Goal: Task Accomplishment & Management: Manage account settings

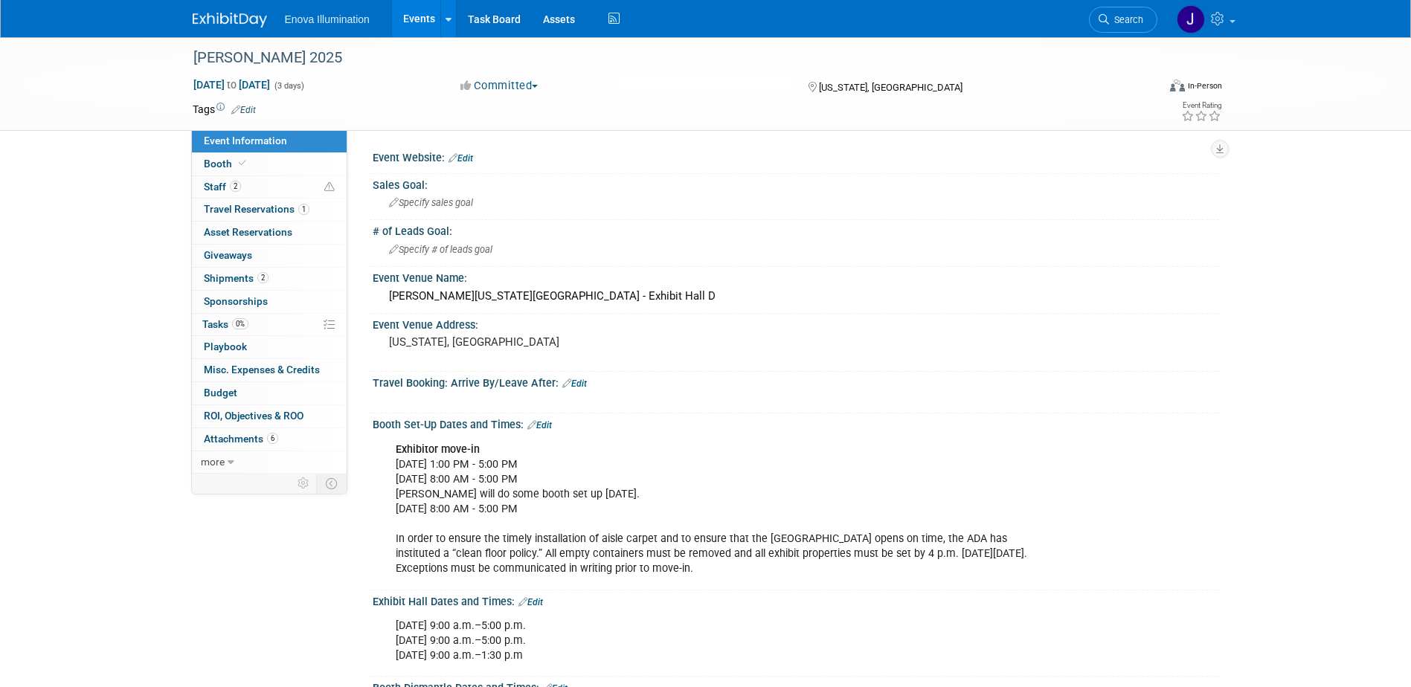
click at [210, 16] on img at bounding box center [230, 20] width 74 height 15
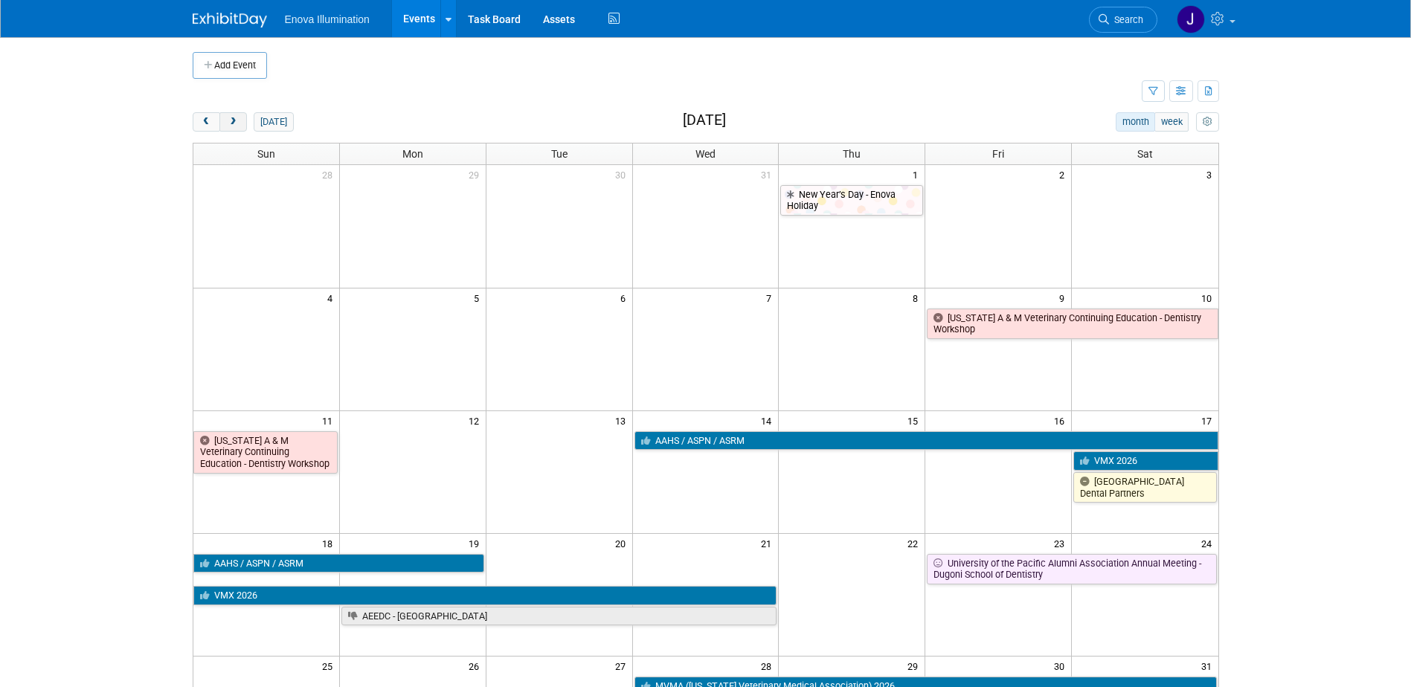
click at [236, 117] on span "next" at bounding box center [233, 122] width 11 height 10
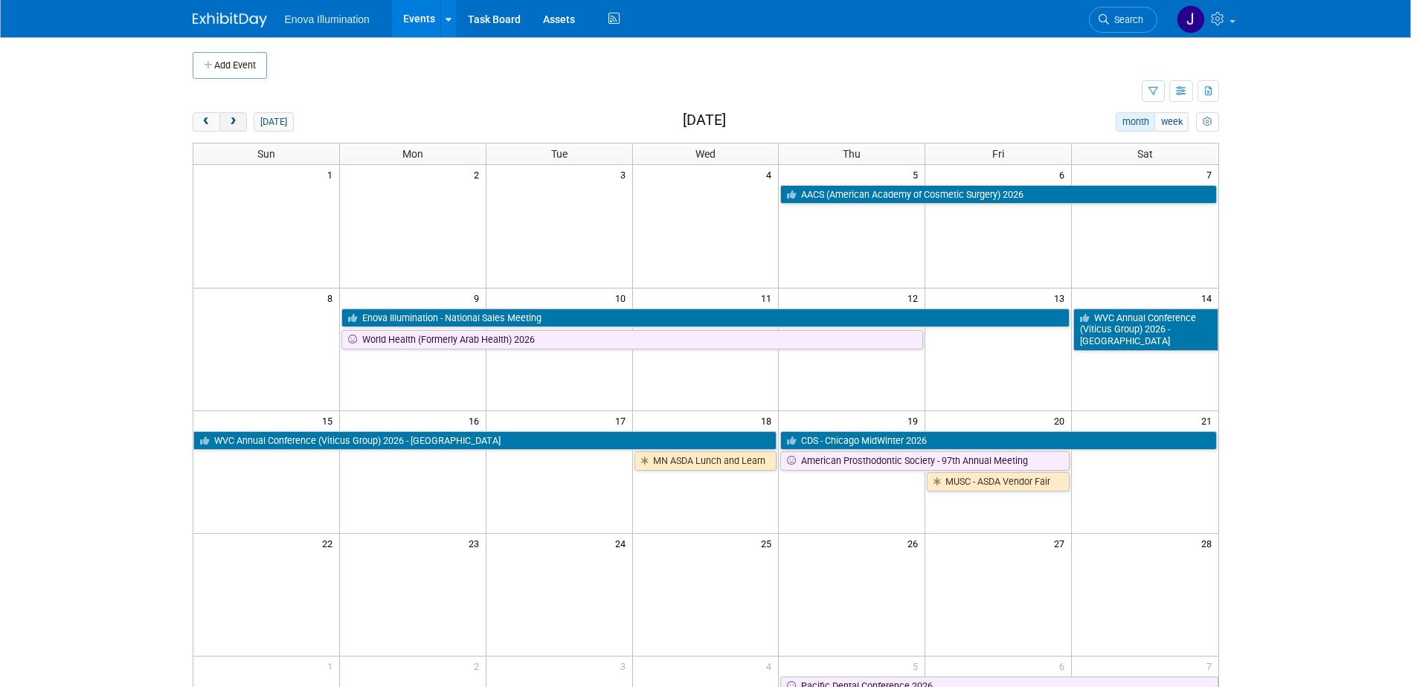
click at [236, 117] on span "next" at bounding box center [233, 122] width 11 height 10
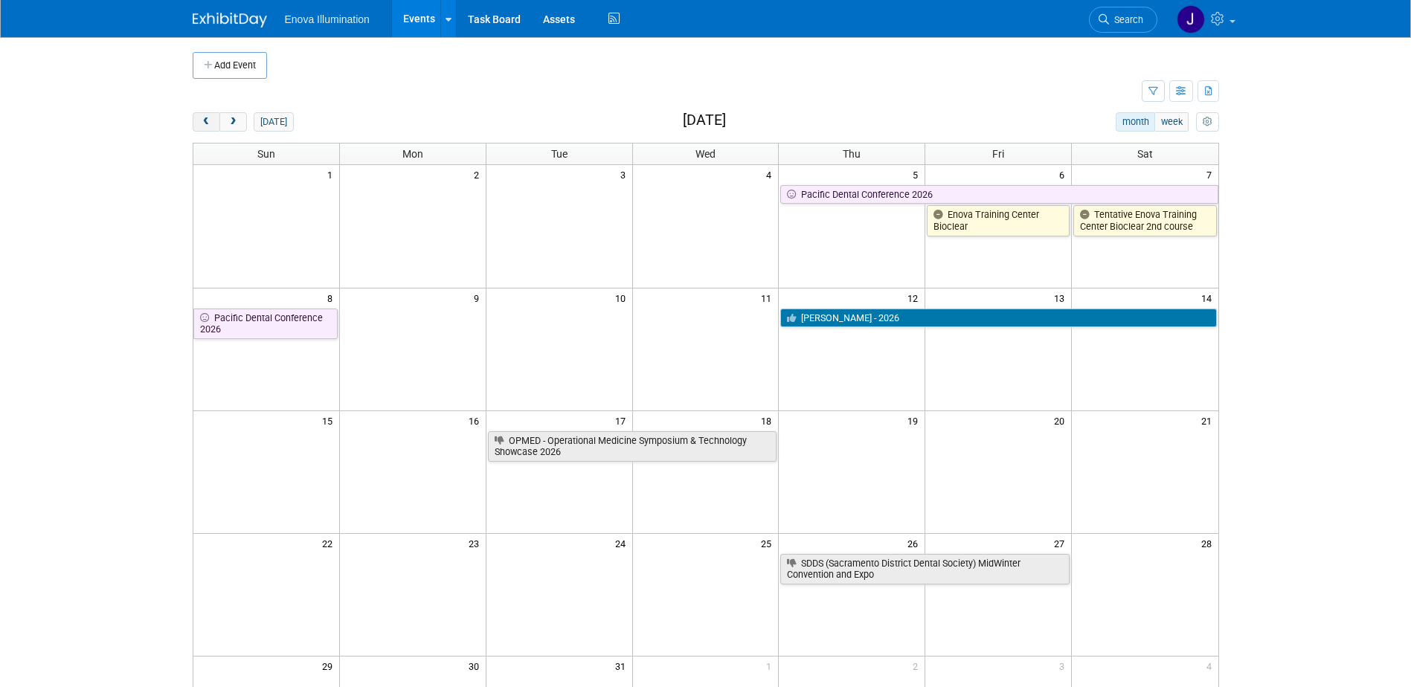
click at [205, 120] on span "prev" at bounding box center [206, 122] width 11 height 10
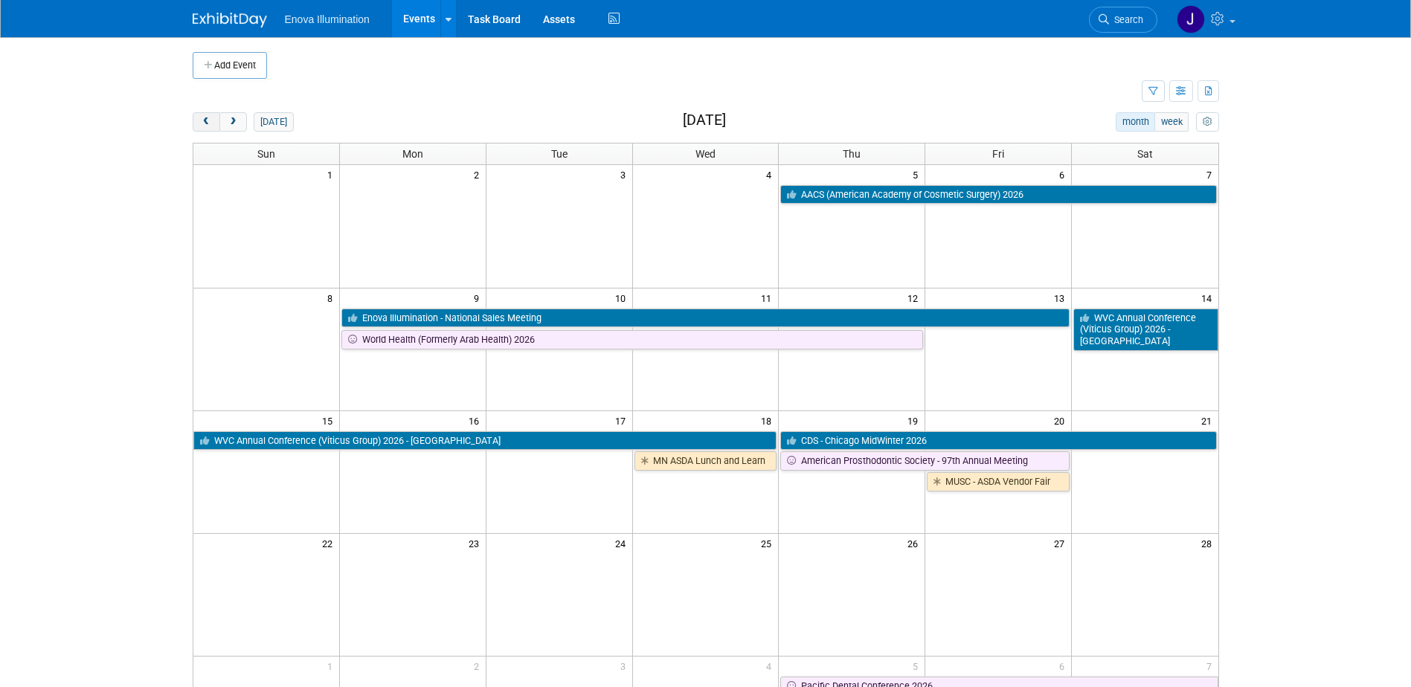
click at [205, 120] on span "prev" at bounding box center [206, 122] width 11 height 10
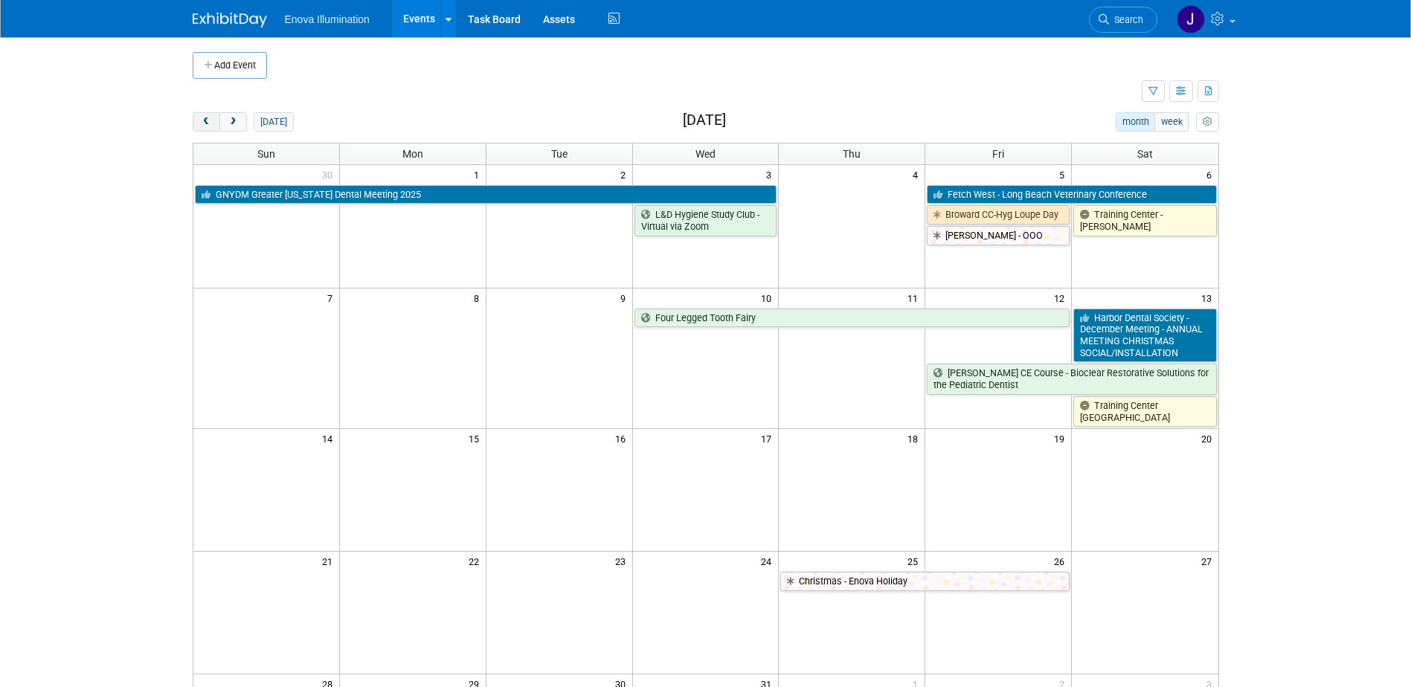
click at [205, 120] on span "prev" at bounding box center [206, 122] width 11 height 10
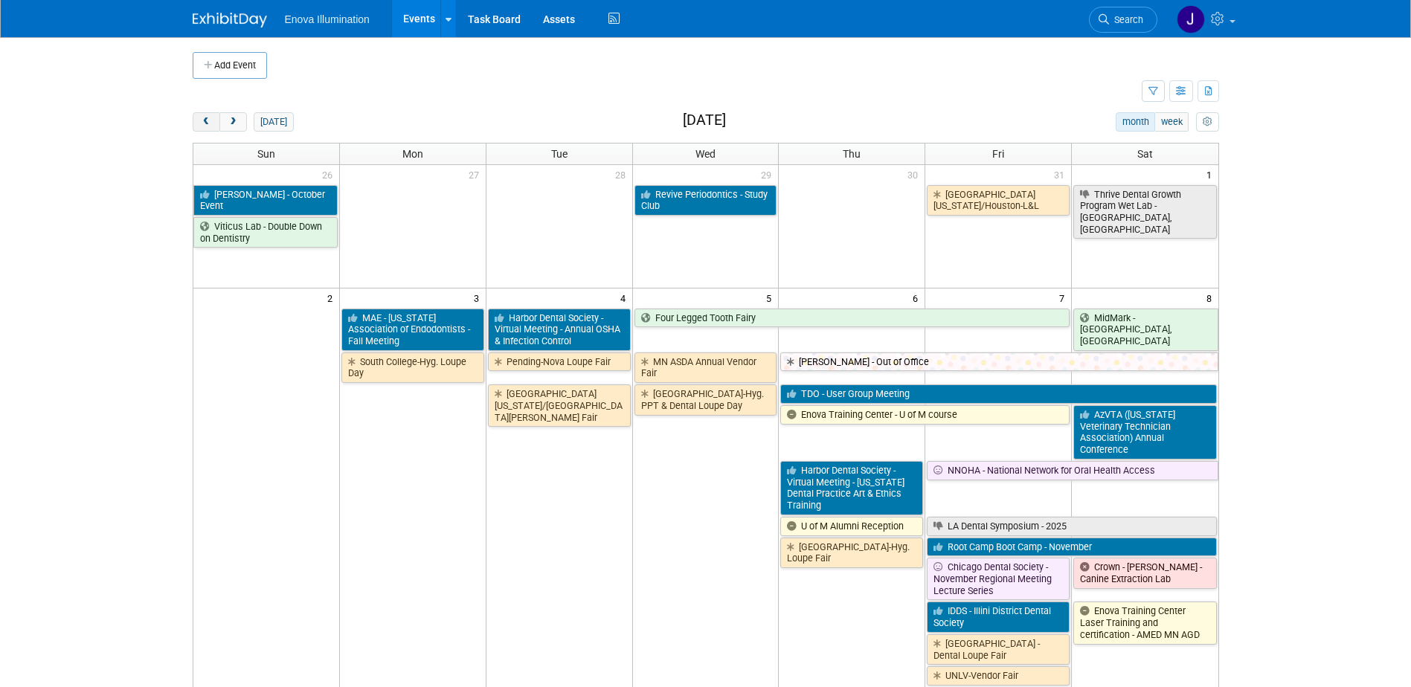
click at [205, 120] on span "prev" at bounding box center [206, 122] width 11 height 10
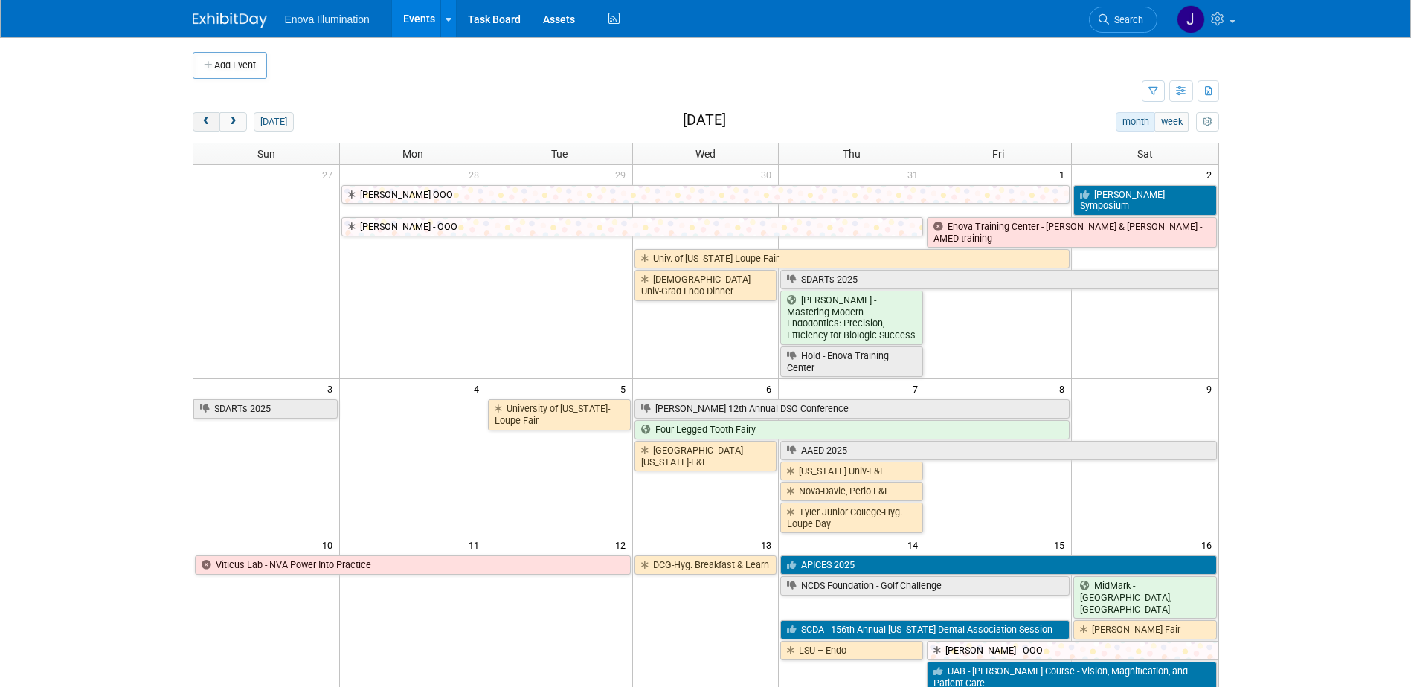
click at [205, 120] on span "prev" at bounding box center [206, 122] width 11 height 10
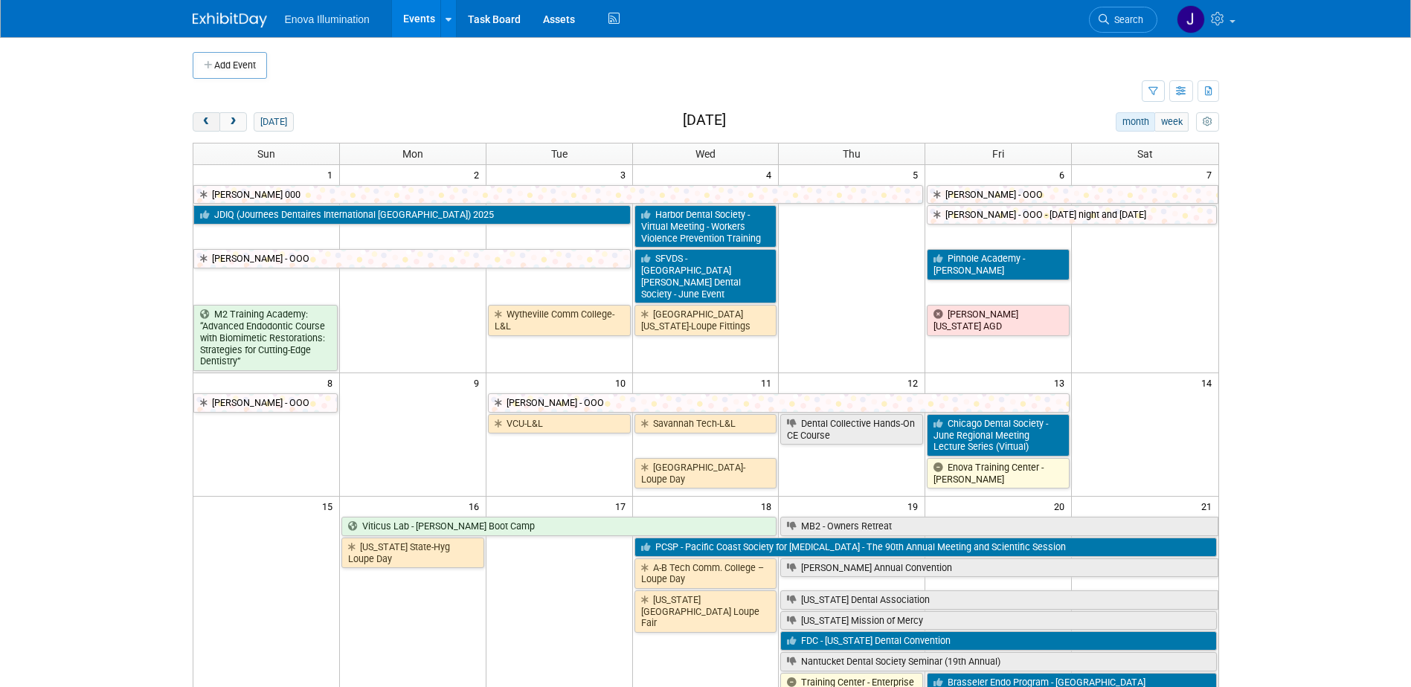
click at [205, 120] on span "prev" at bounding box center [206, 122] width 11 height 10
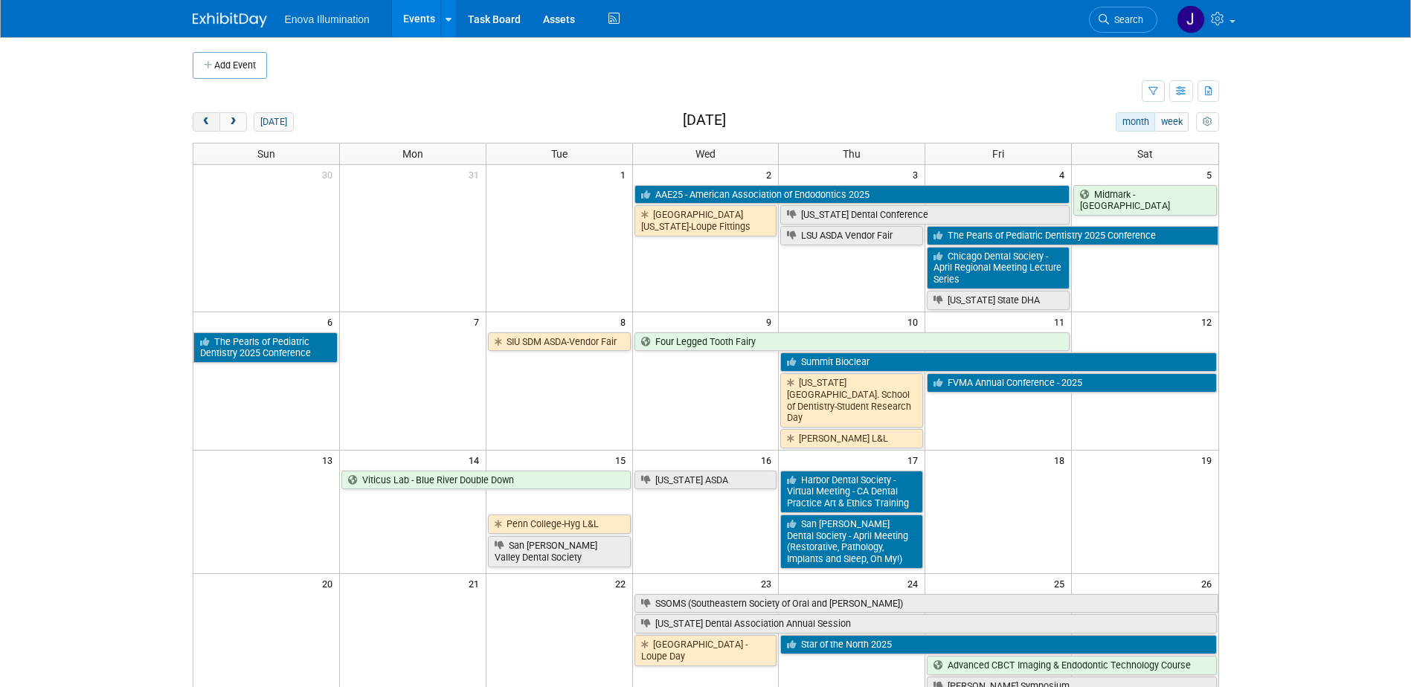
click at [205, 120] on span "prev" at bounding box center [206, 122] width 11 height 10
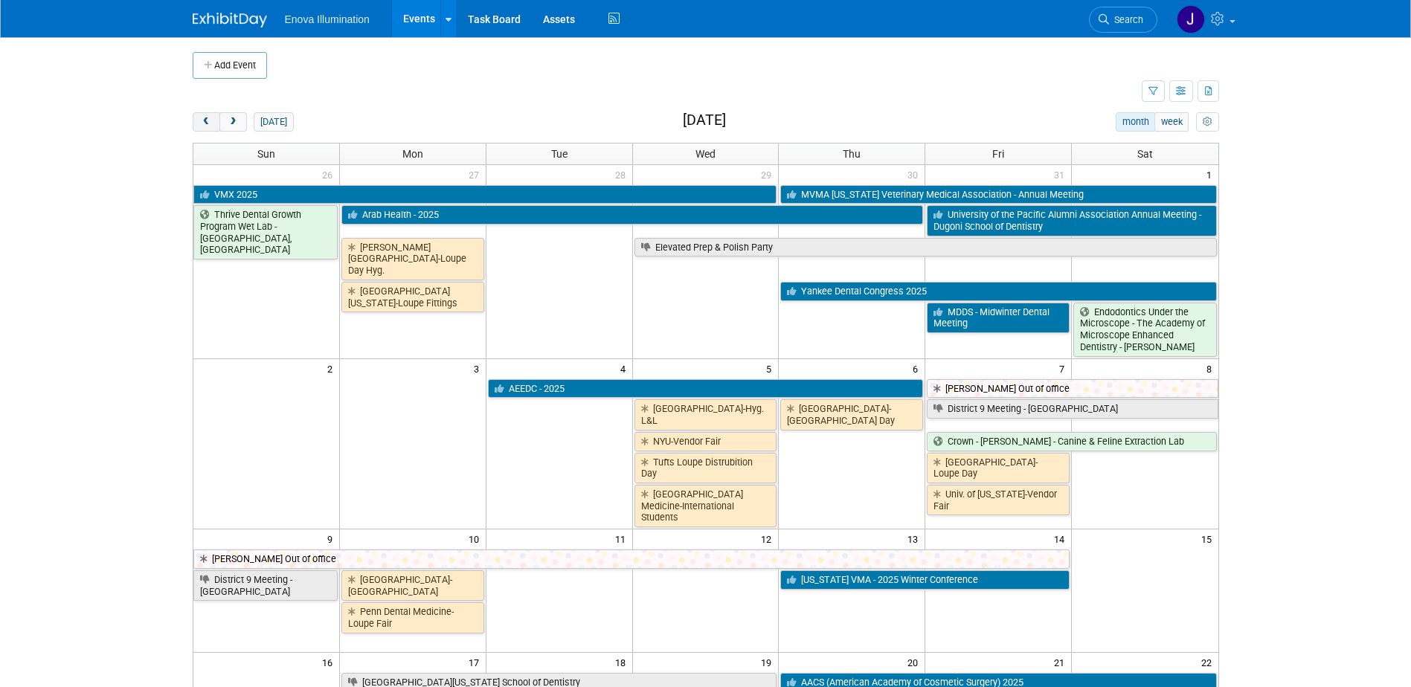
click at [205, 120] on span "prev" at bounding box center [206, 122] width 11 height 10
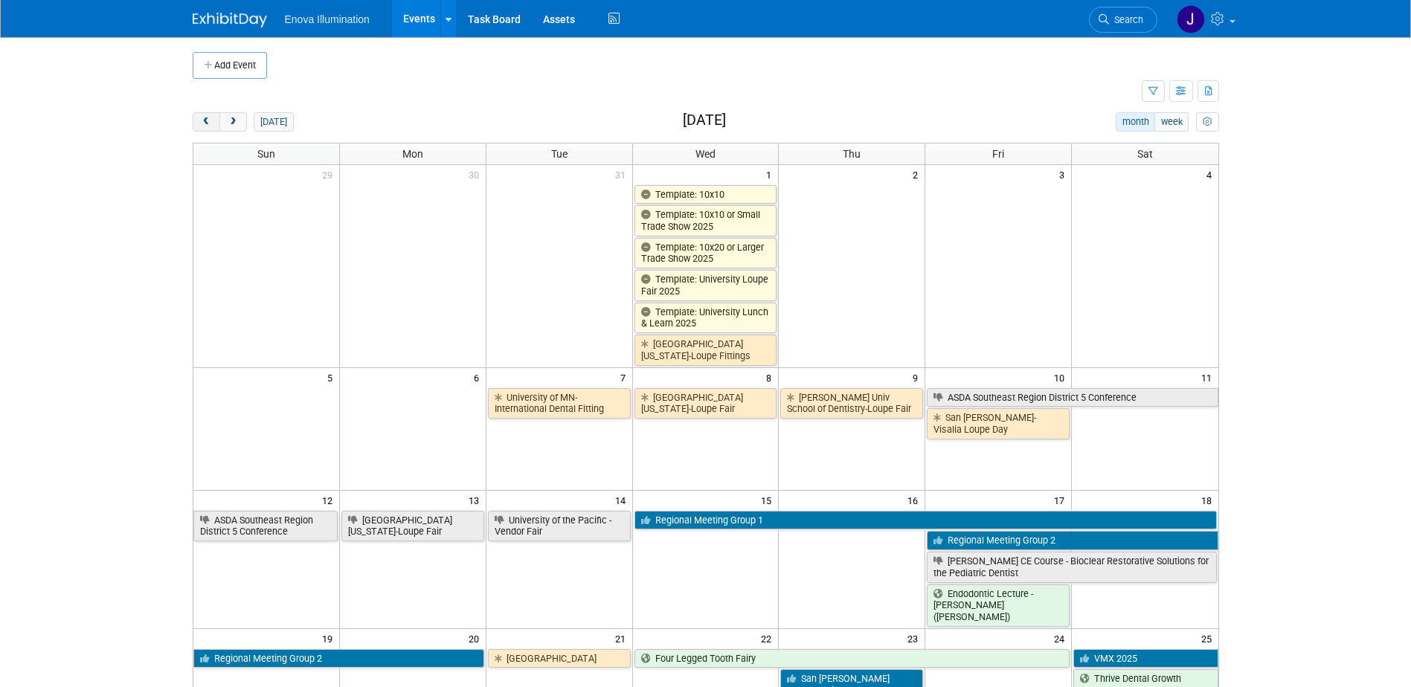
click at [205, 120] on span "prev" at bounding box center [206, 122] width 11 height 10
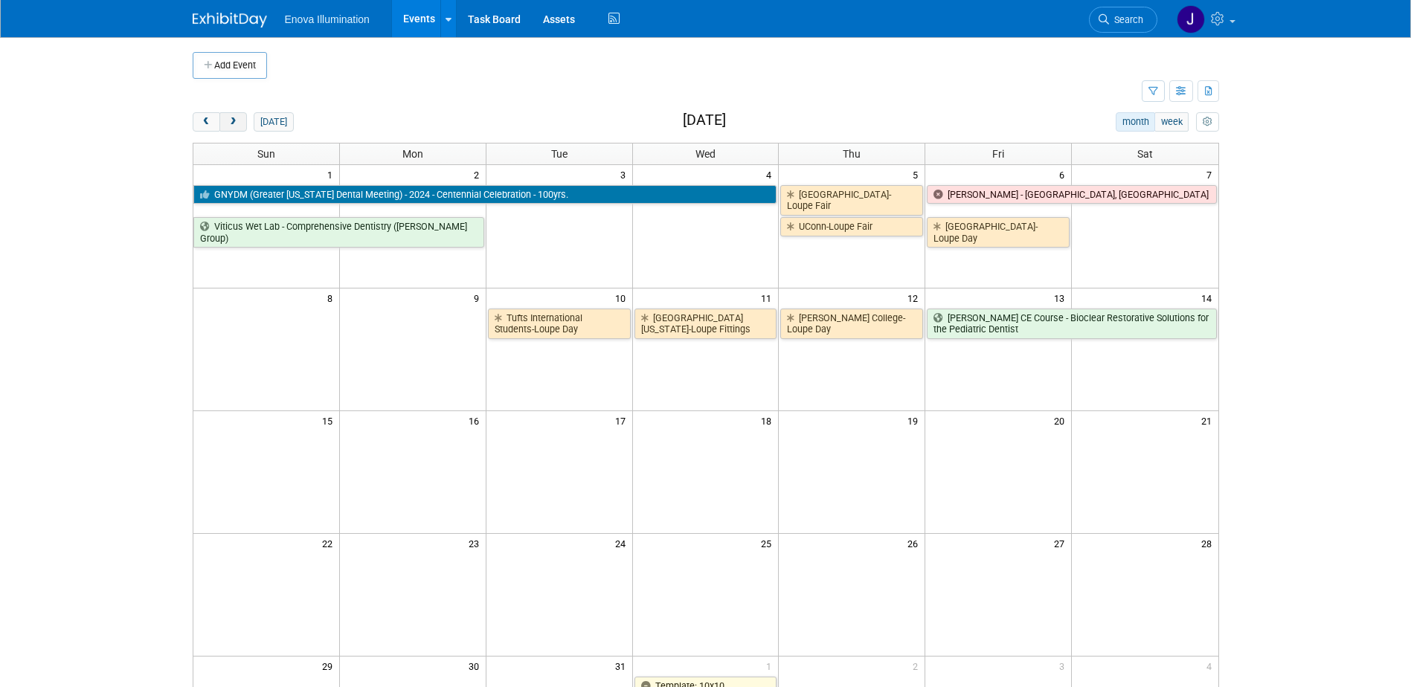
click at [228, 124] on span "next" at bounding box center [233, 122] width 11 height 10
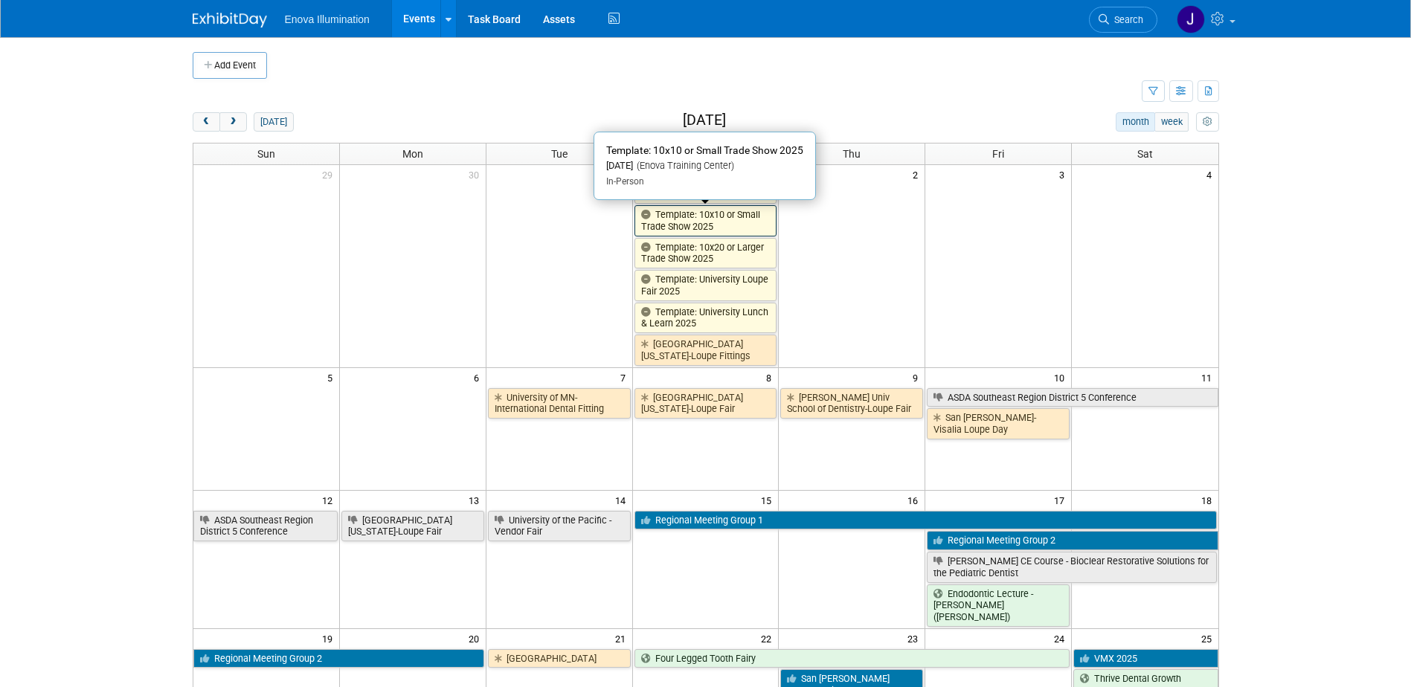
click at [695, 225] on link "Template: 10x10 or Small Trade Show 2025" at bounding box center [705, 220] width 143 height 30
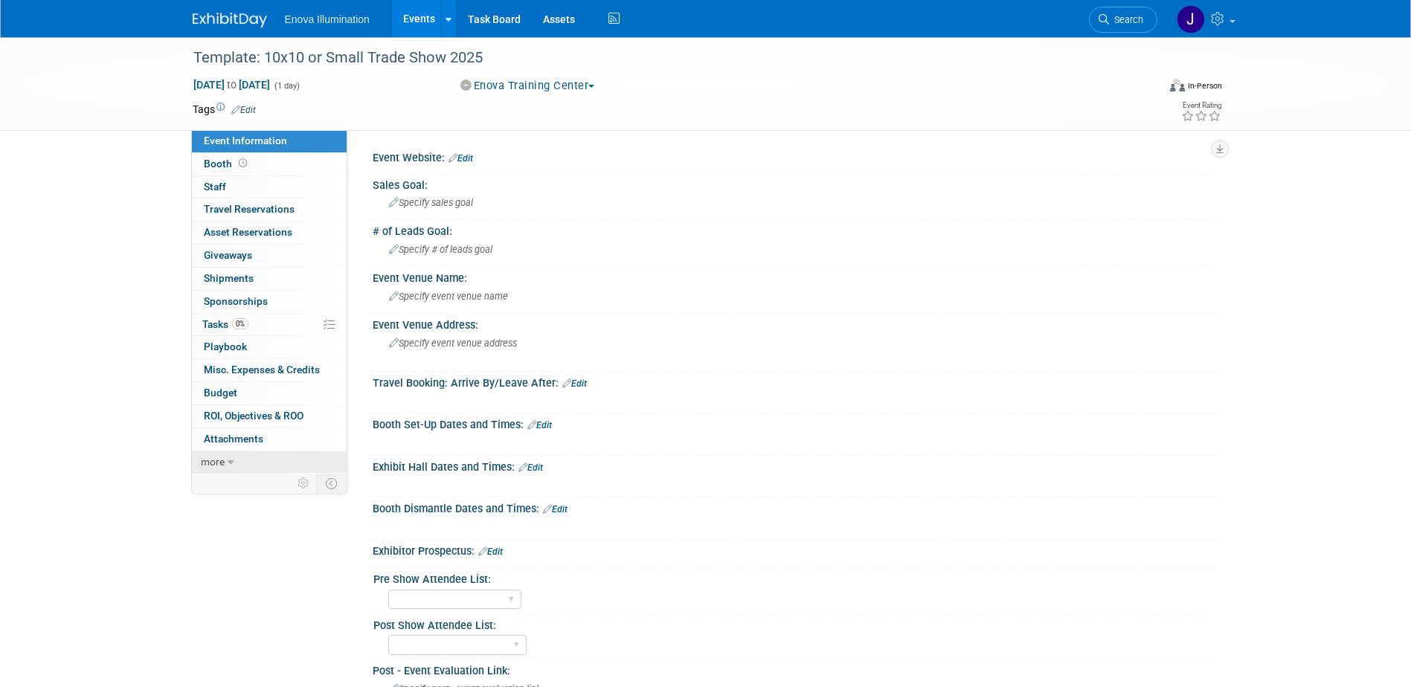
click at [259, 459] on link "more" at bounding box center [269, 462] width 155 height 22
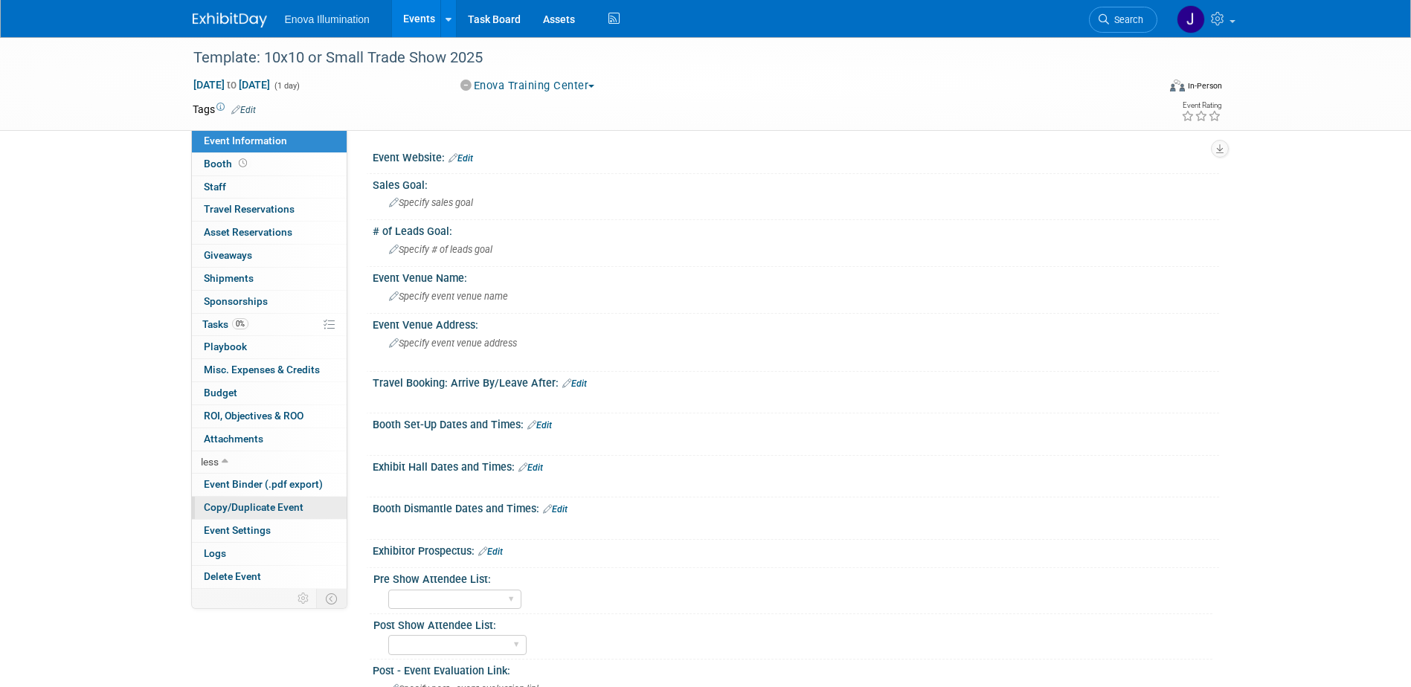
click at [255, 505] on span "Copy/Duplicate Event" at bounding box center [254, 507] width 100 height 12
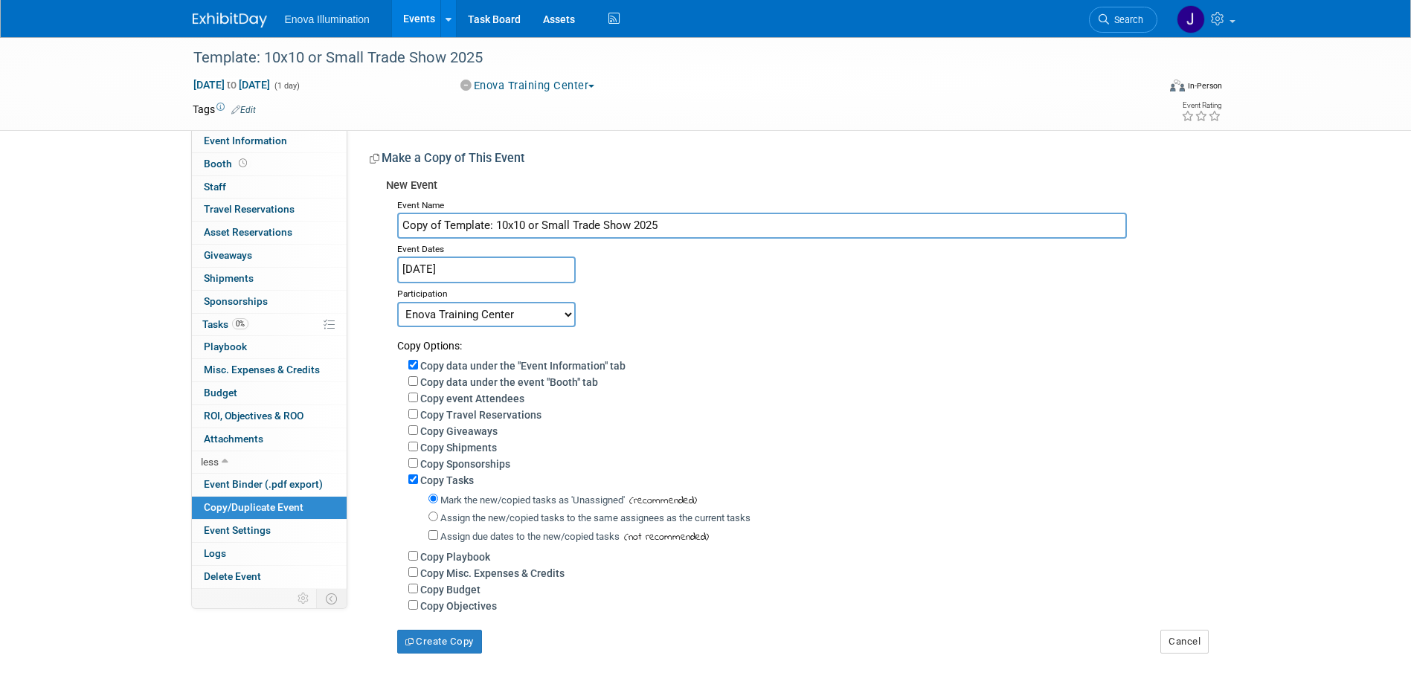
drag, startPoint x: 685, startPoint y: 231, endPoint x: 182, endPoint y: 238, distance: 502.8
click at [182, 238] on div "Event Information Event Info Booth Booth 0 Staff 0 Staff 0 Travel Reservations …" at bounding box center [705, 345] width 1049 height 616
type input "Dallas Cosmetic Surgery/Medicine and [MEDICAL_DATA]"
click at [421, 277] on body "Enova Illumination Events Add Event Bulk Upload Events Shareable Event Boards R…" at bounding box center [705, 343] width 1411 height 687
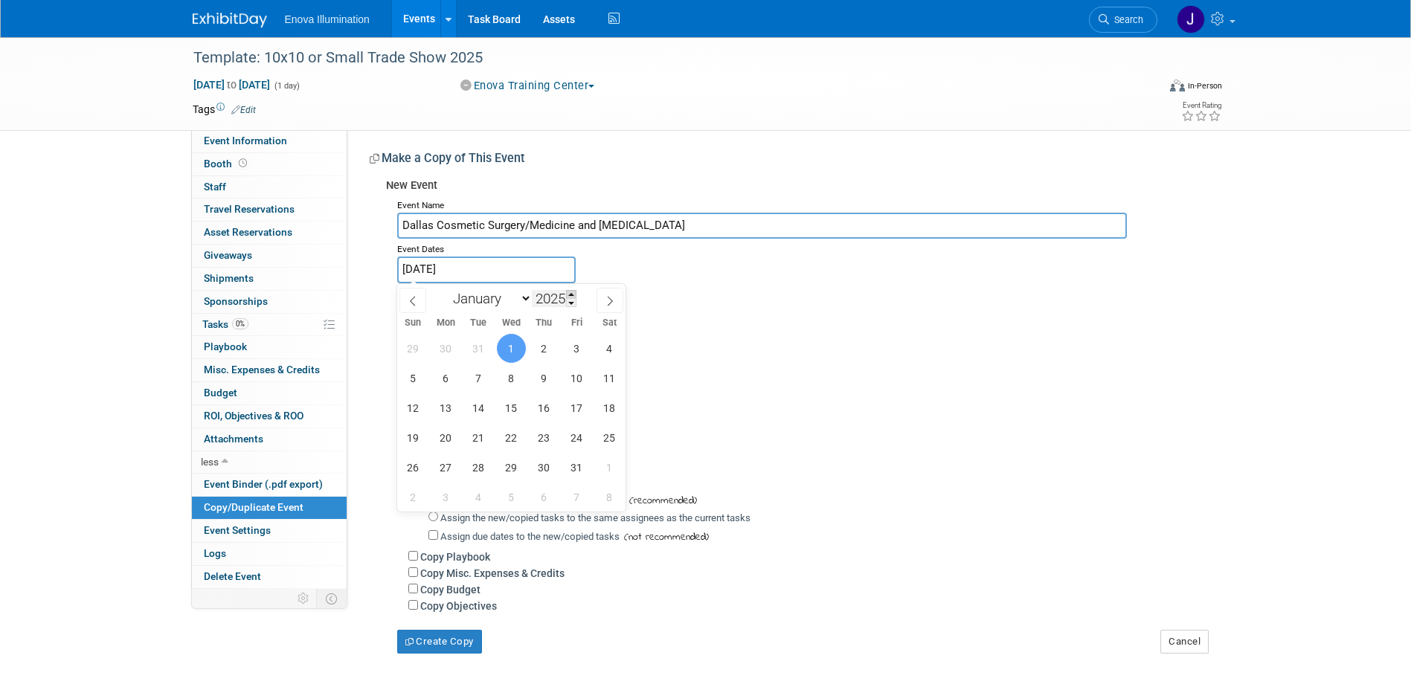
click at [575, 293] on span at bounding box center [571, 294] width 10 height 9
type input "2026"
click at [460, 301] on select "January February March April May June July August September October November De…" at bounding box center [489, 298] width 86 height 19
select select "2"
click at [446, 289] on select "January February March April May June July August September October November De…" at bounding box center [489, 298] width 86 height 19
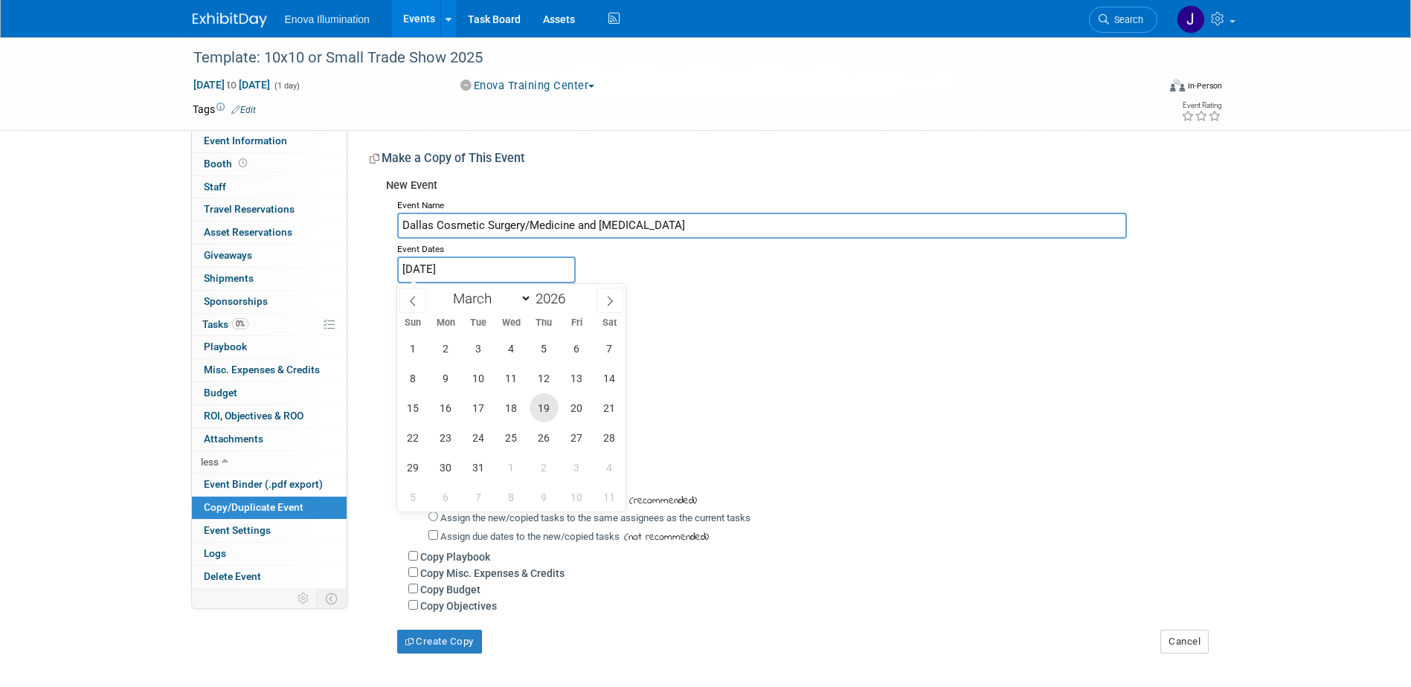
click at [544, 408] on span "19" at bounding box center [543, 407] width 29 height 29
click at [415, 437] on span "22" at bounding box center [413, 437] width 29 height 29
type input "Mar 19, 2026 to Mar 22, 2026"
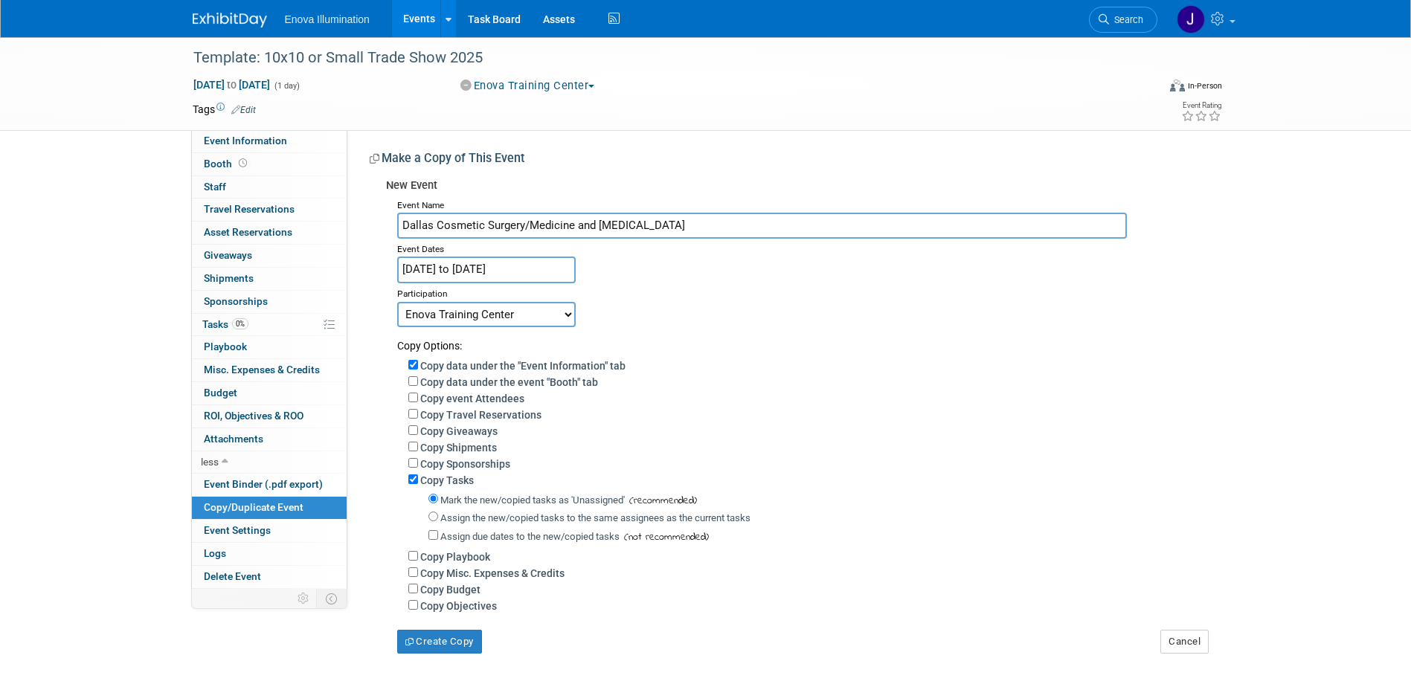
click at [454, 309] on select "Committed Considering Not Going Canceled Enova Training Center University Event…" at bounding box center [486, 314] width 178 height 25
select select "2"
click at [397, 302] on select "Committed Considering Not Going Canceled Enova Training Center University Event…" at bounding box center [486, 314] width 178 height 25
click at [432, 521] on input "Assign the new/copied tasks to the same assignees as the current tasks" at bounding box center [433, 517] width 10 height 10
radio input "true"
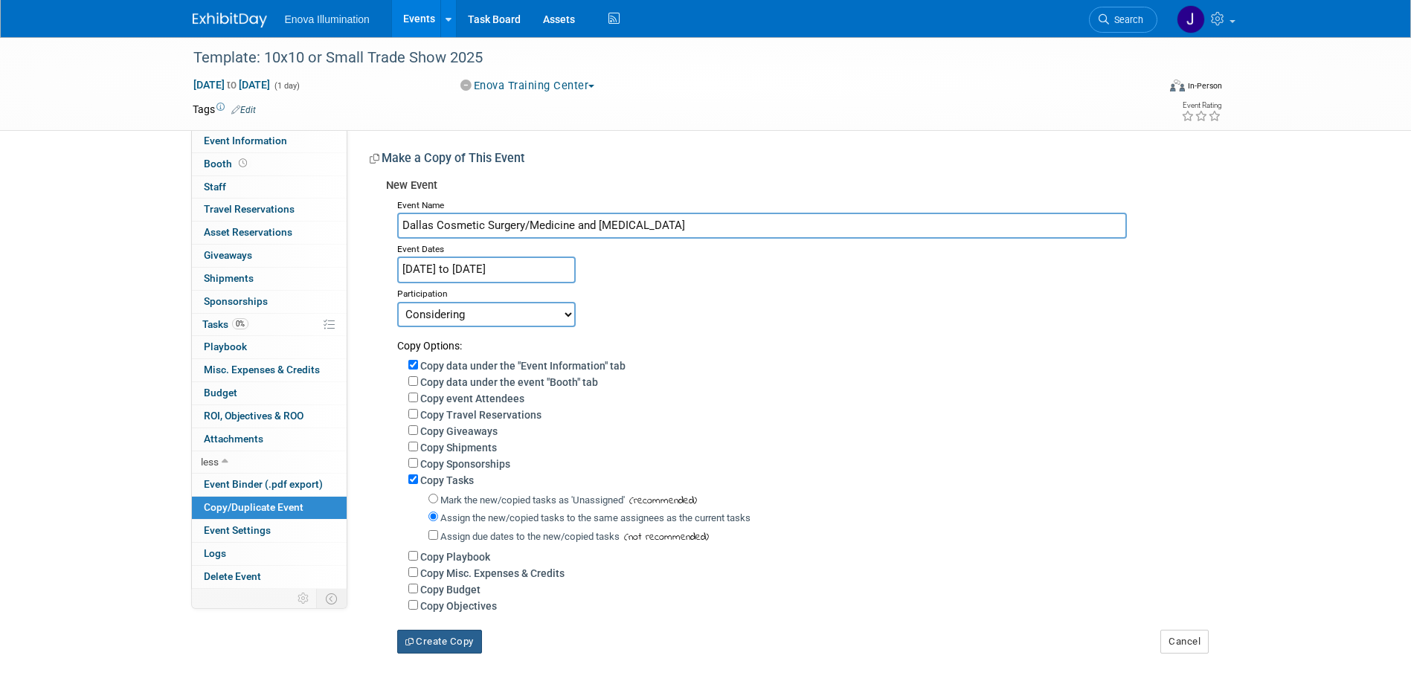
click at [449, 654] on button "Create Copy" at bounding box center [439, 642] width 85 height 24
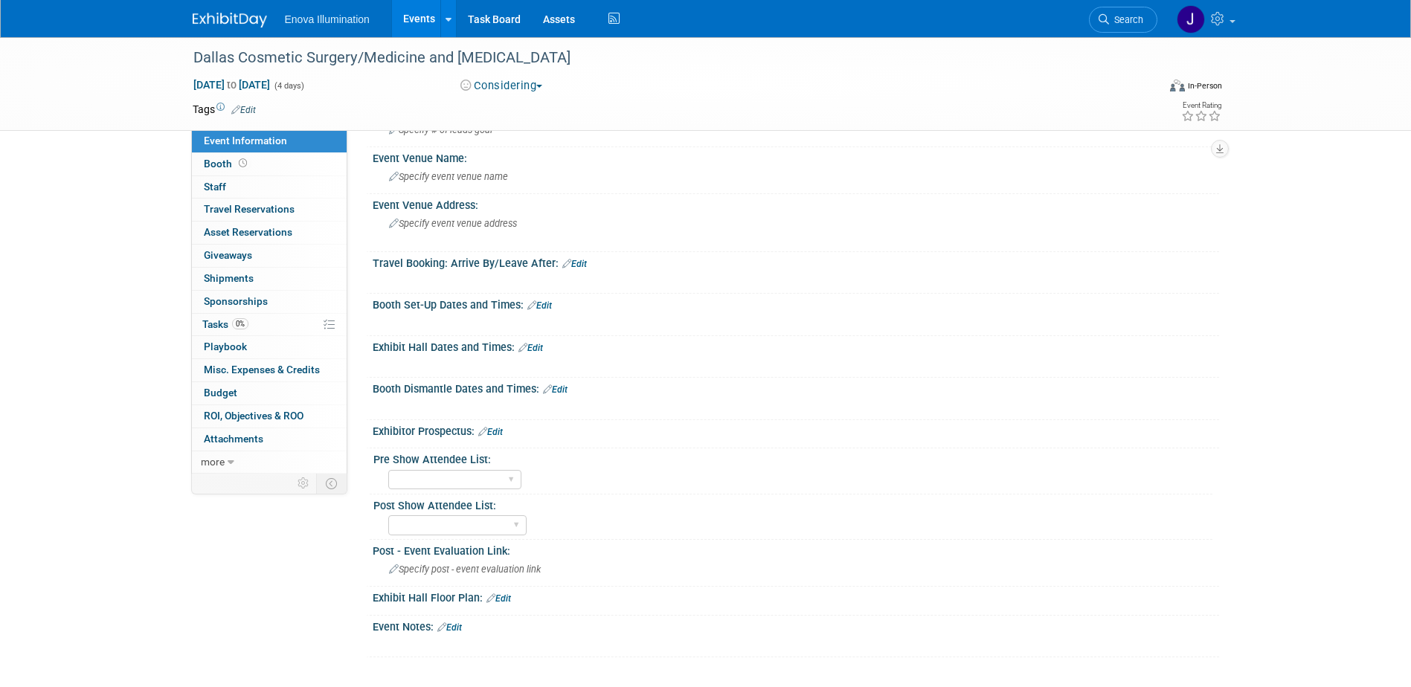
scroll to position [149, 0]
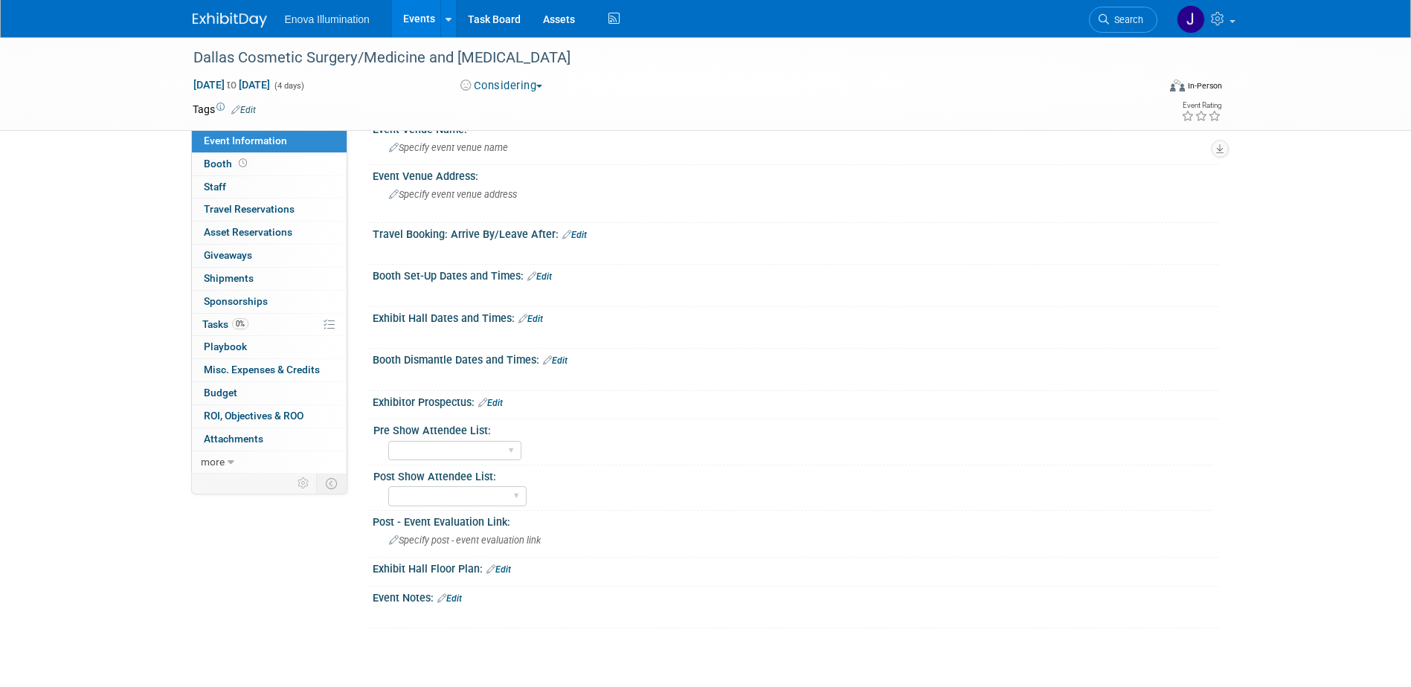
click at [498, 403] on link "Edit" at bounding box center [490, 403] width 25 height 10
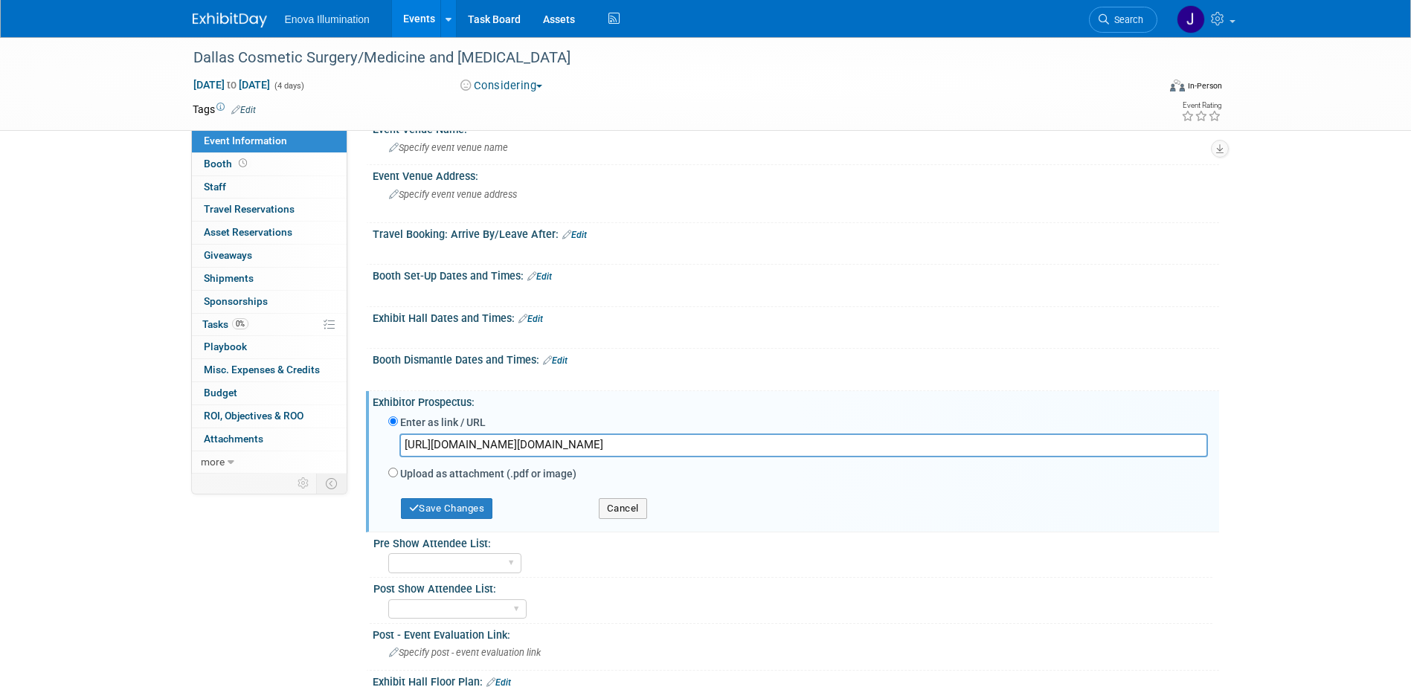
scroll to position [0, 2055]
type input "https://us-west-2.protection.sophos.com/?d=cvent.com&u=aHR0cHM6Ly9jdXN0b20uY3Zl…"
click at [438, 502] on button "Save Changes" at bounding box center [447, 508] width 92 height 21
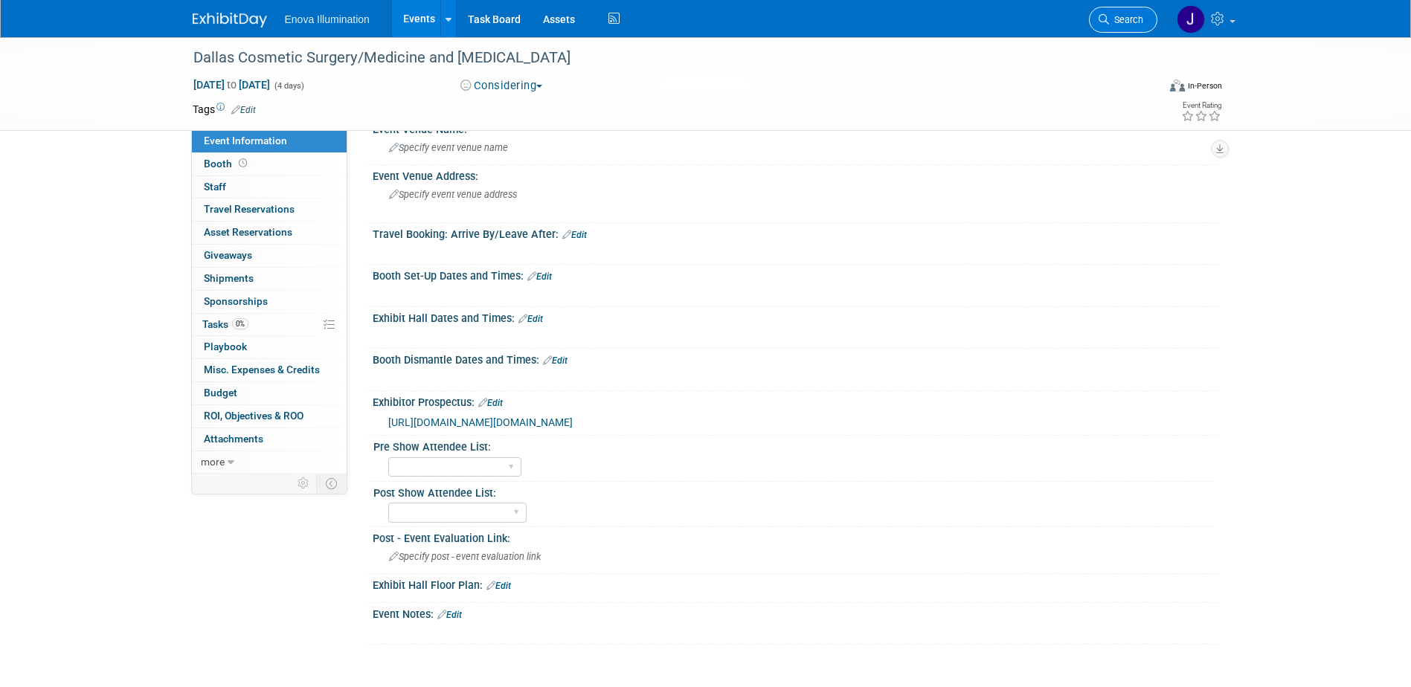
click at [1107, 17] on icon at bounding box center [1103, 19] width 10 height 10
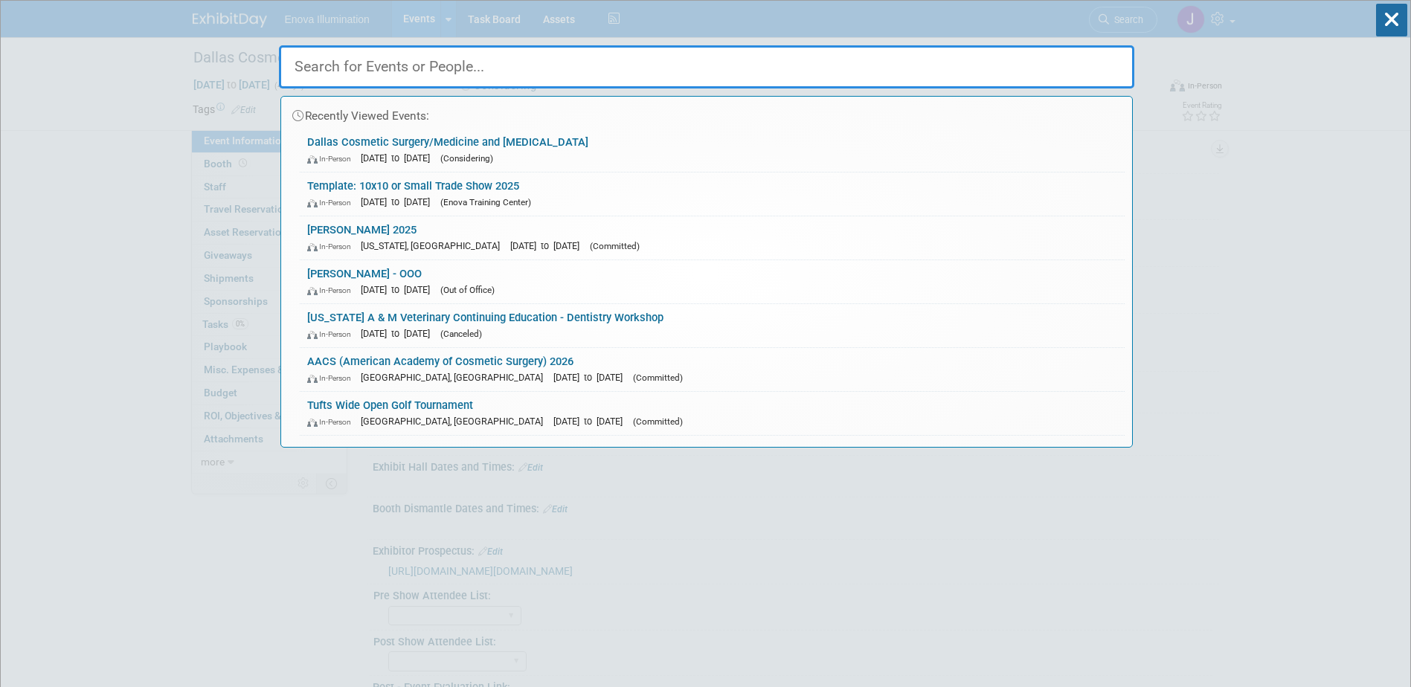
click at [932, 65] on input "text" at bounding box center [706, 66] width 855 height 43
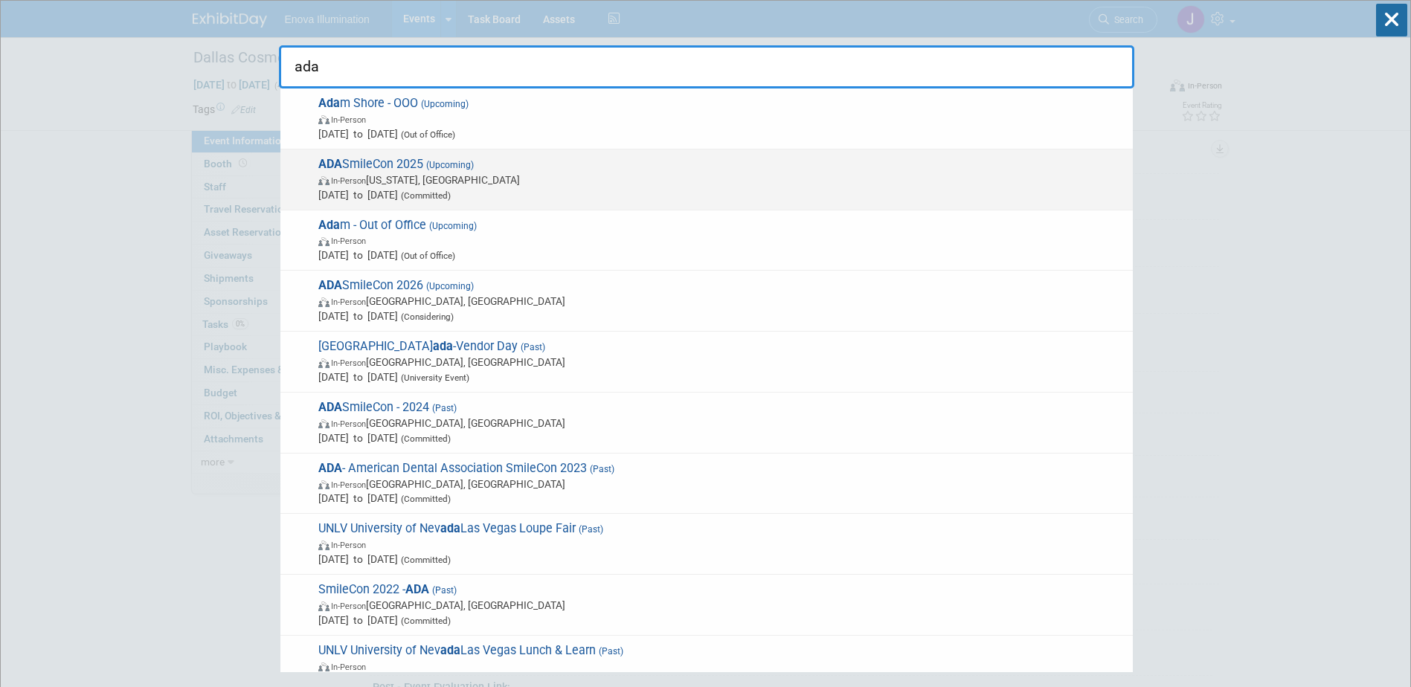
type input "ada"
click at [399, 190] on span "Oct 23, 2025 to Oct 25, 2025 (Committed)" at bounding box center [721, 194] width 807 height 15
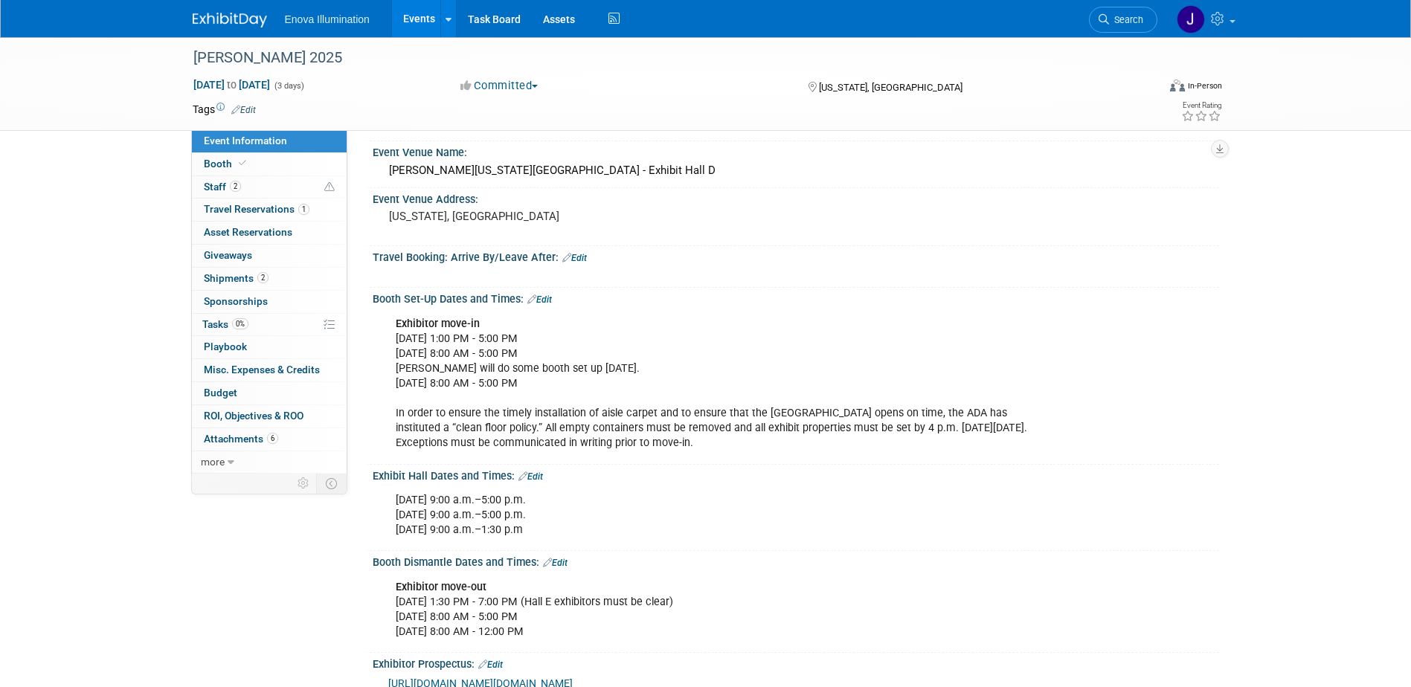
scroll to position [149, 0]
